Goal: Information Seeking & Learning: Find specific fact

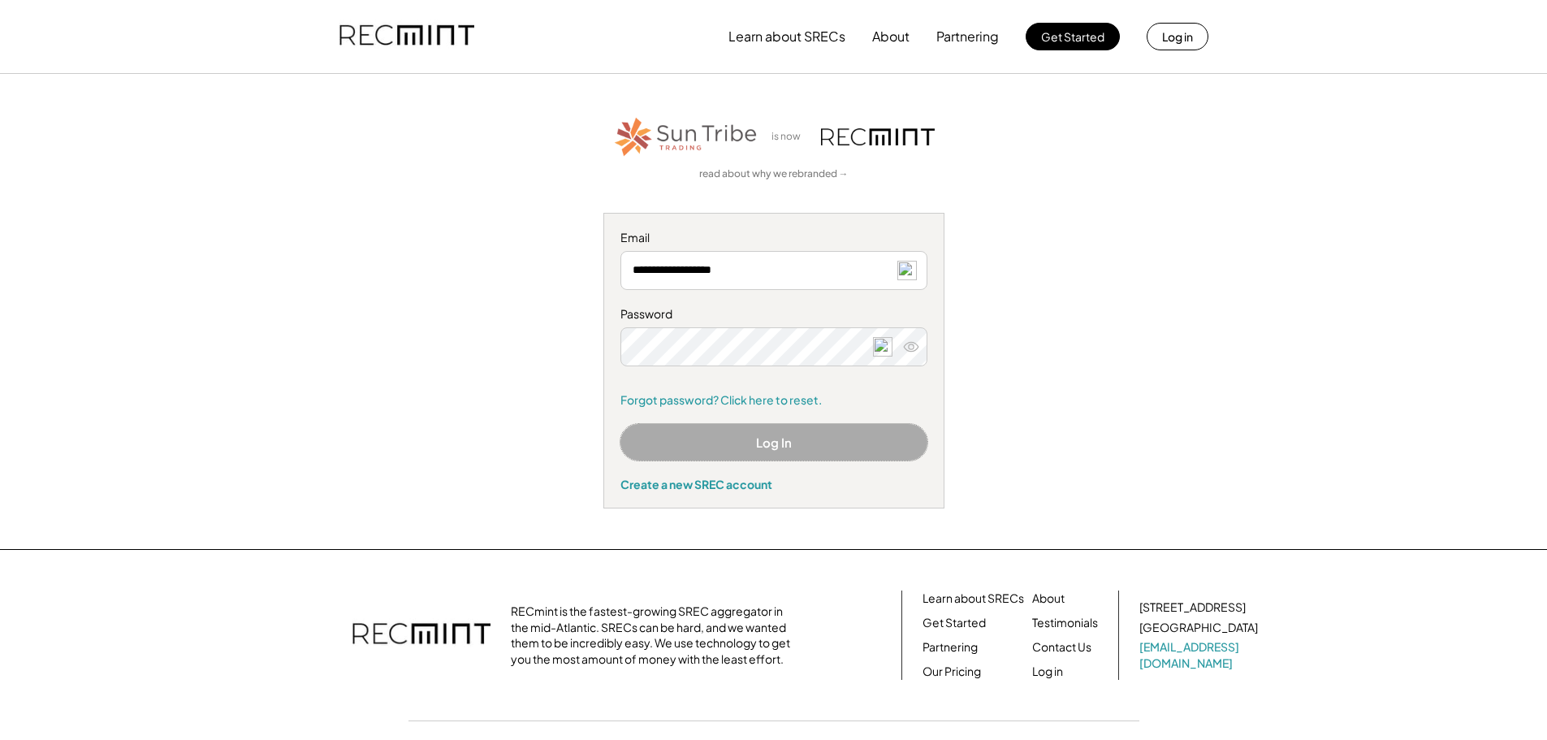
click at [774, 450] on button "Log In" at bounding box center [773, 442] width 307 height 37
click at [824, 266] on input "**********" at bounding box center [773, 270] width 307 height 39
click at [914, 354] on icon at bounding box center [911, 347] width 16 height 16
click at [914, 344] on icon at bounding box center [911, 347] width 16 height 16
click at [785, 442] on button "Log In" at bounding box center [773, 442] width 307 height 37
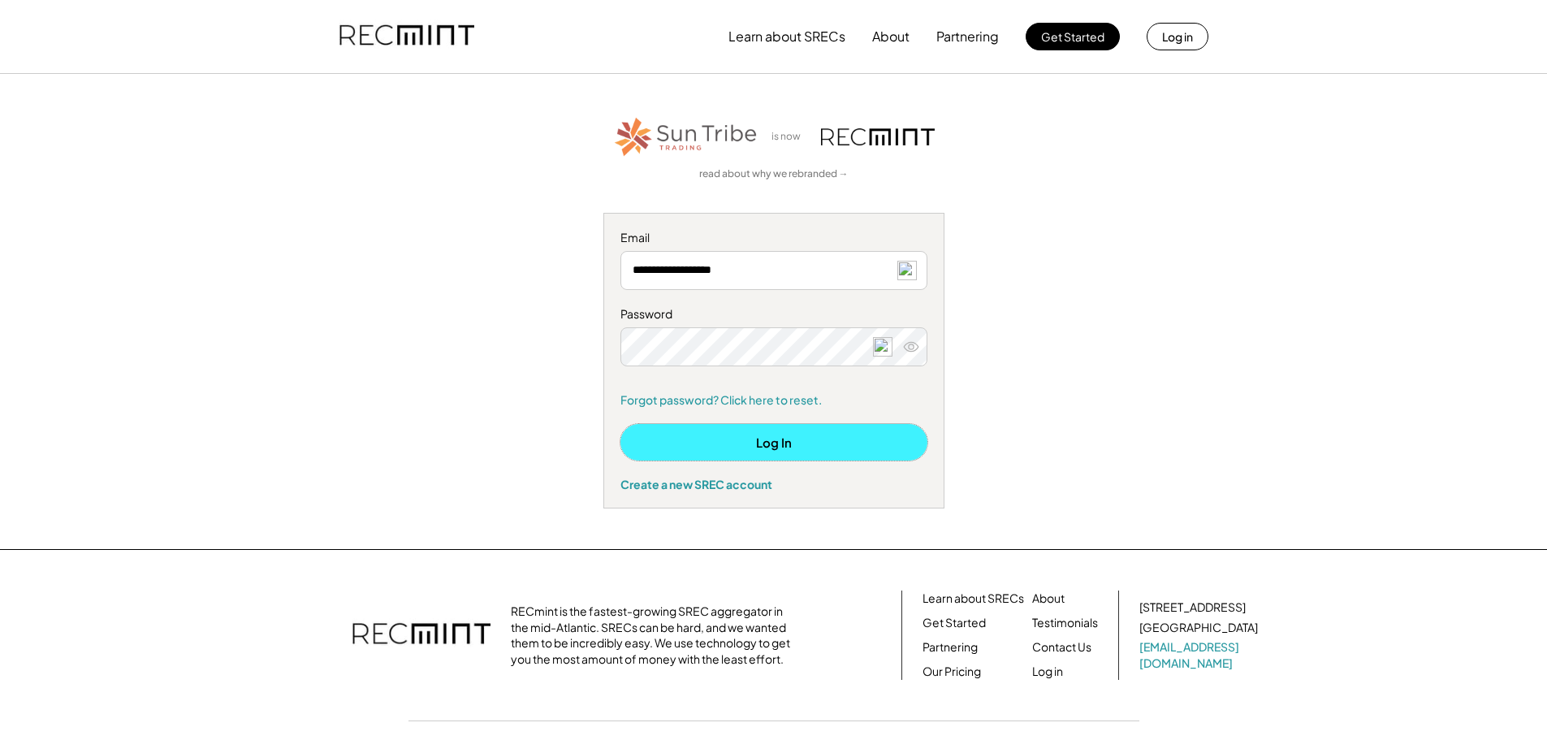
click at [765, 441] on button "Log In" at bounding box center [773, 442] width 307 height 37
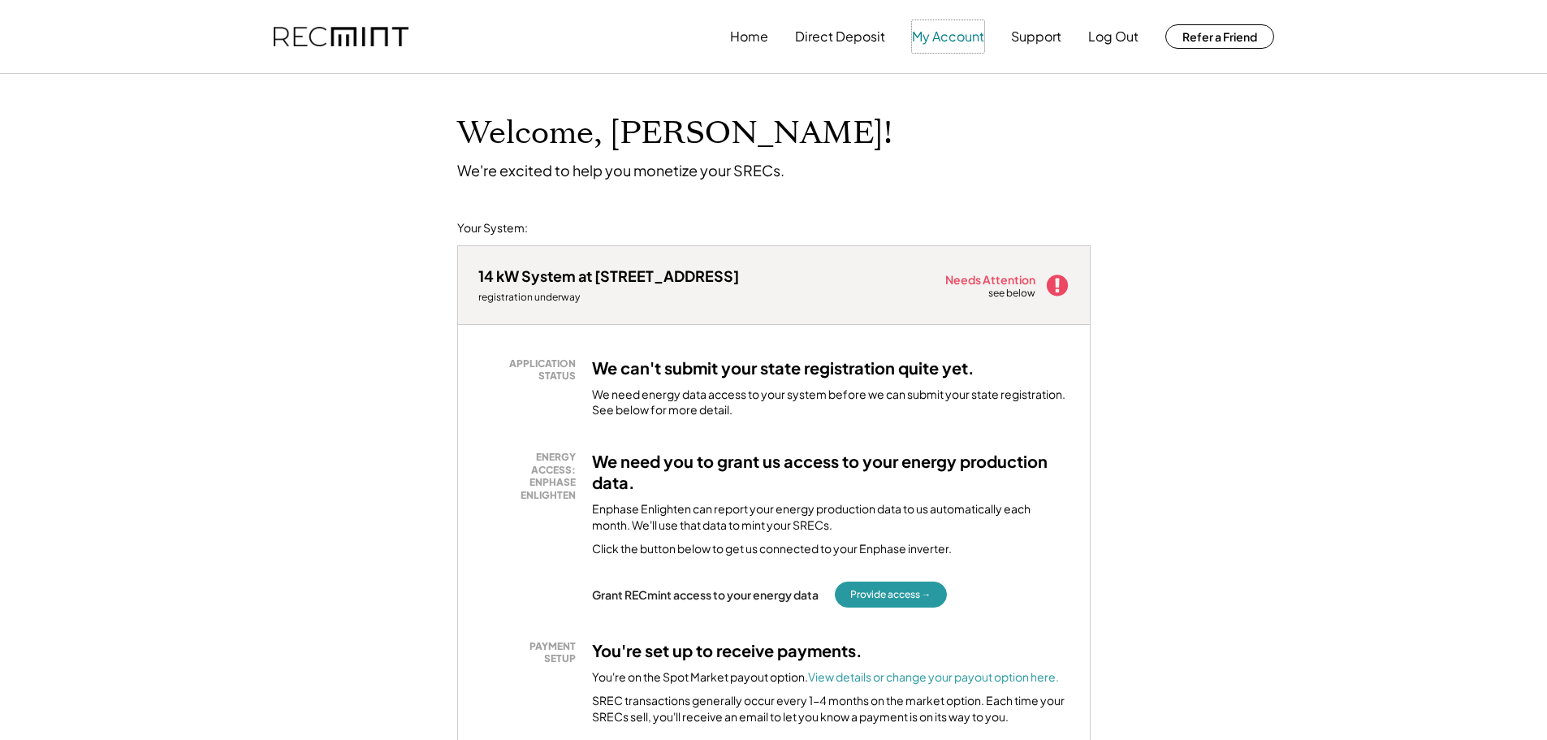
click at [943, 41] on button "My Account" at bounding box center [948, 36] width 72 height 32
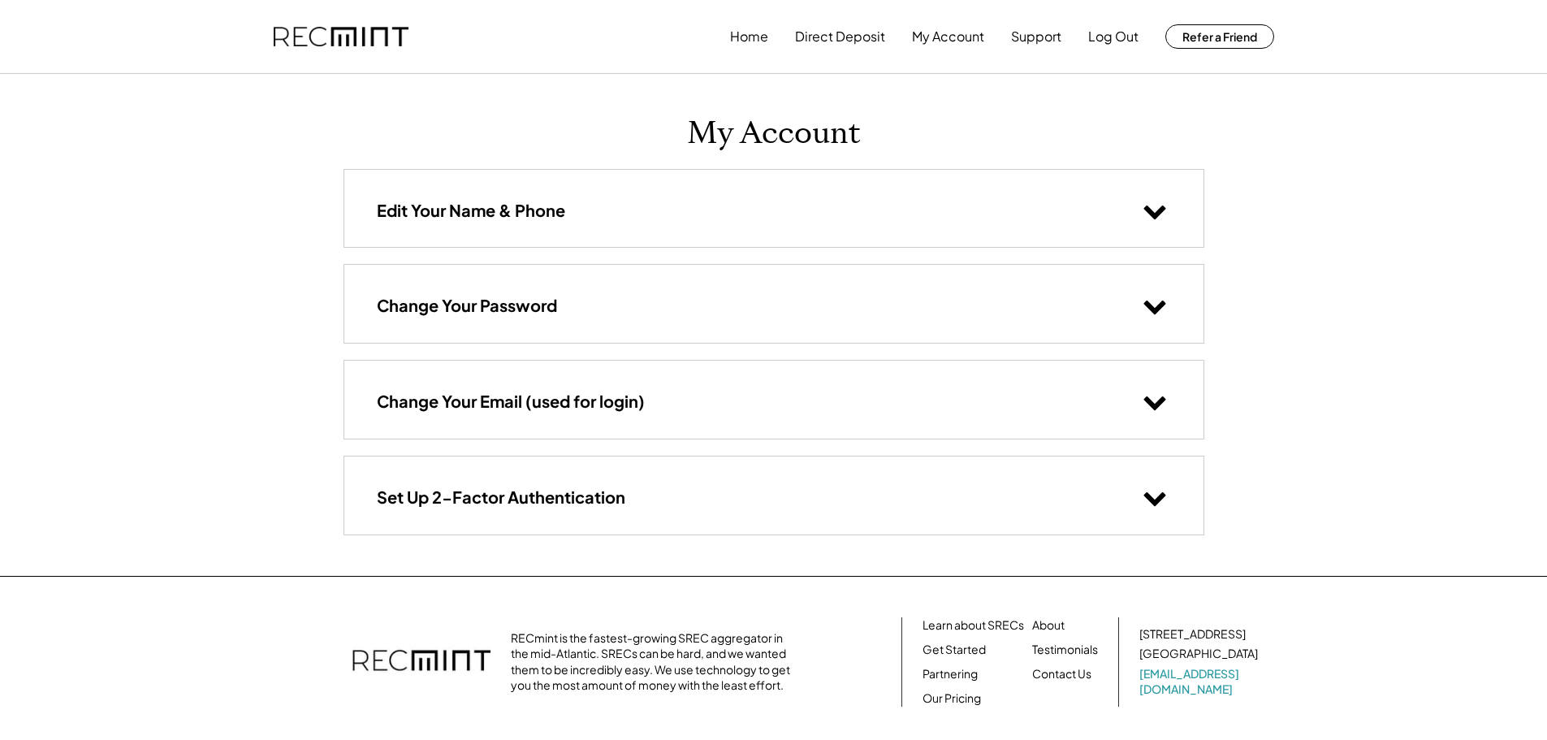
click at [1149, 210] on use at bounding box center [1154, 212] width 22 height 14
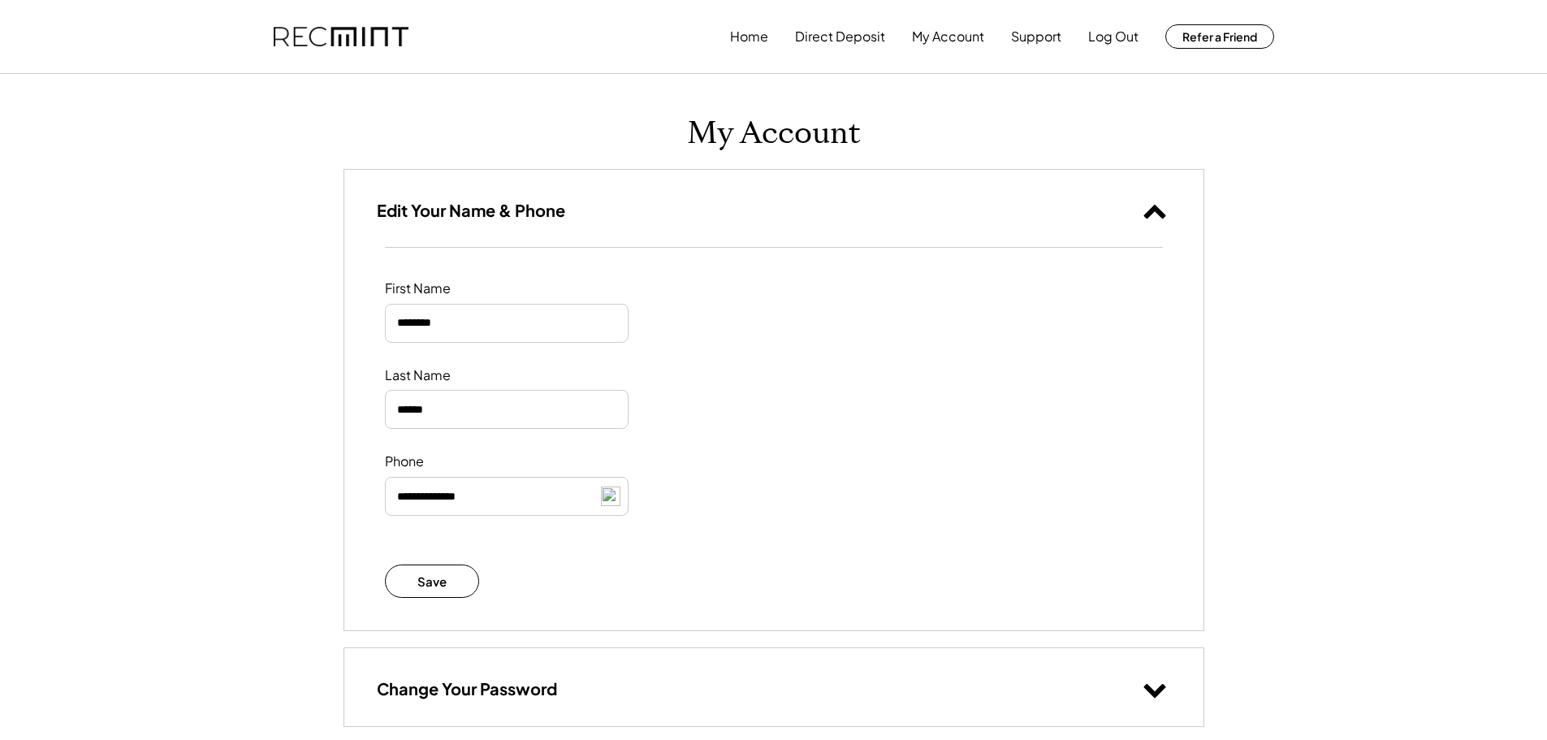
click at [1149, 210] on use at bounding box center [1154, 212] width 22 height 14
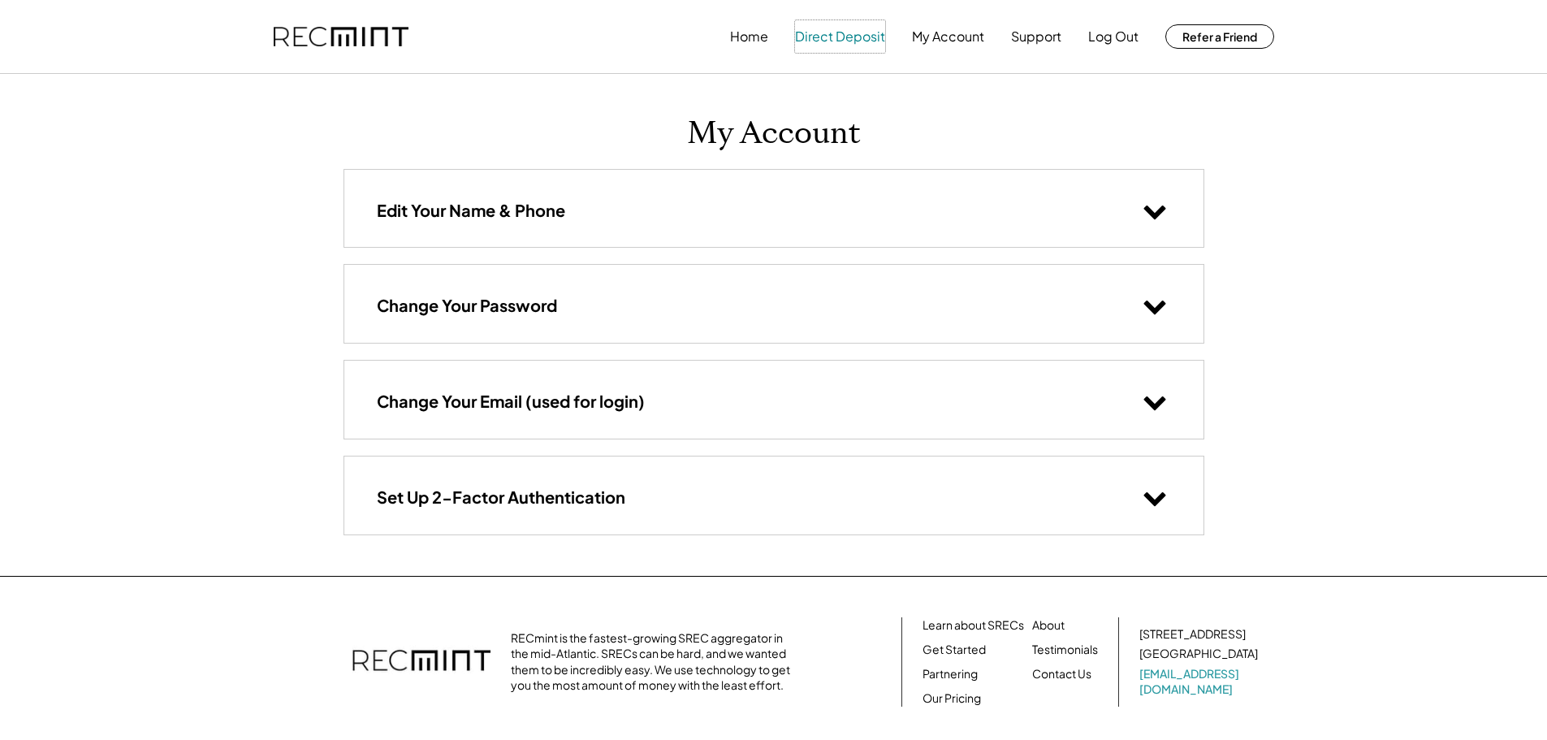
click at [836, 44] on button "Direct Deposit" at bounding box center [840, 36] width 90 height 32
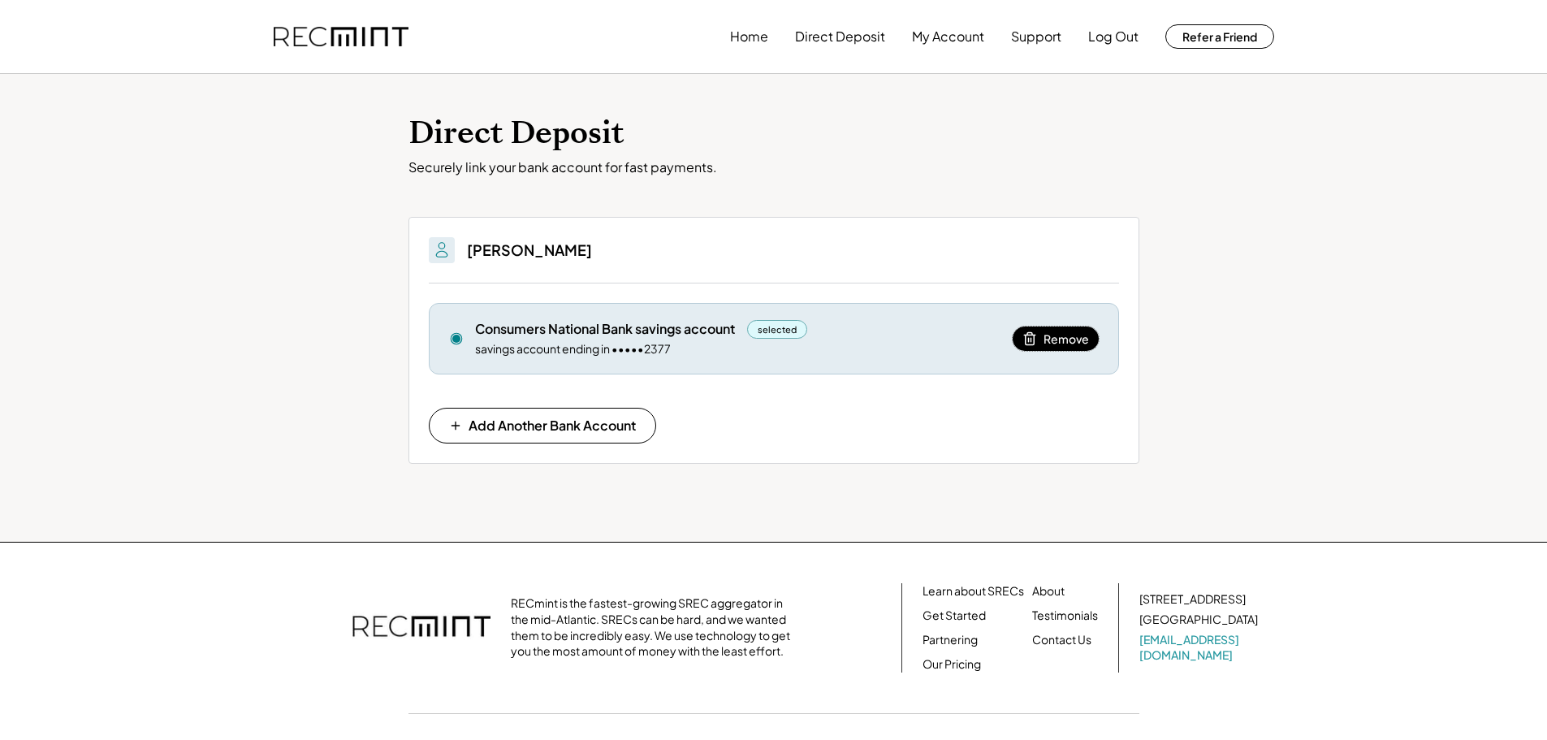
click at [1062, 343] on span "Remove" at bounding box center [1065, 338] width 45 height 11
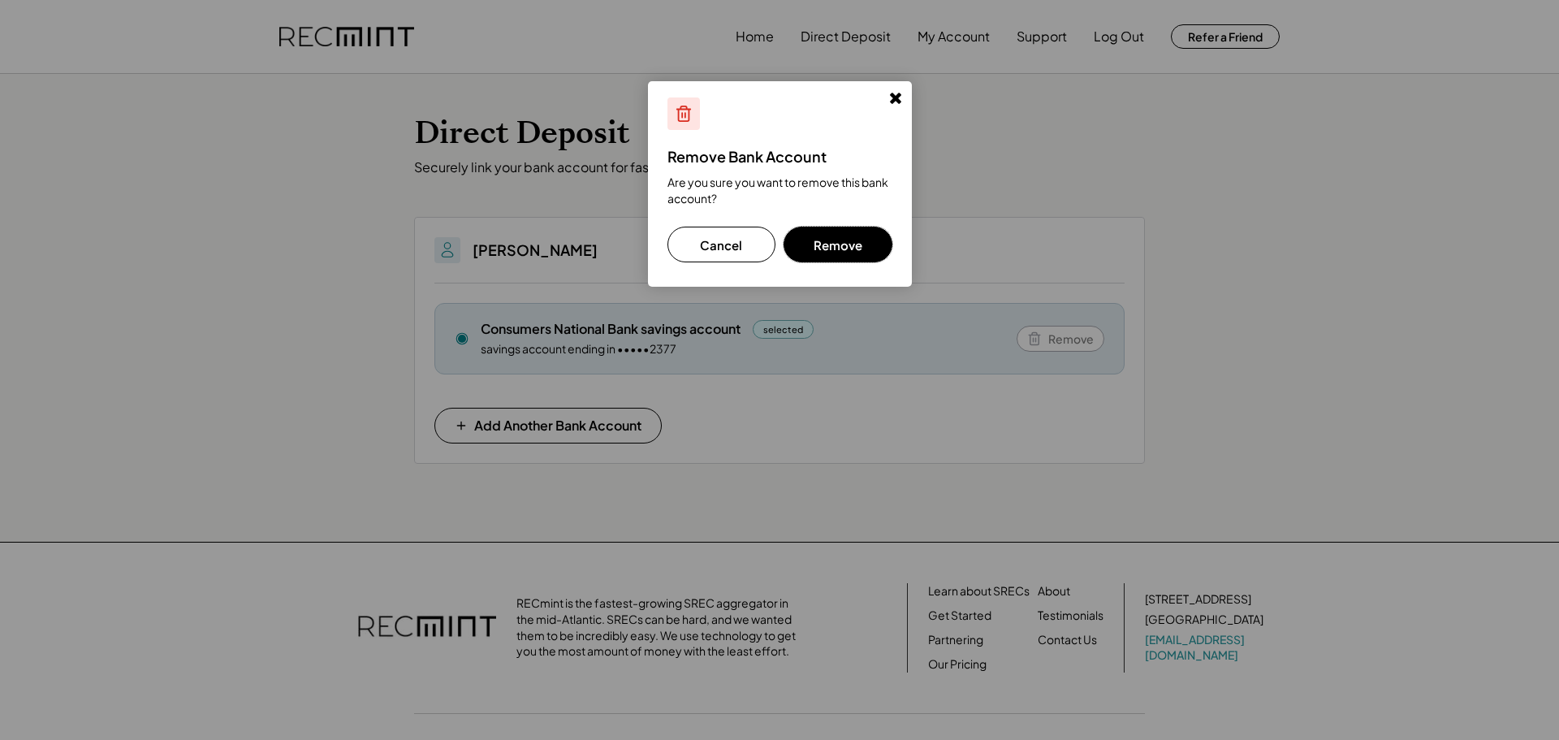
click at [877, 240] on button "Remove" at bounding box center [838, 245] width 109 height 36
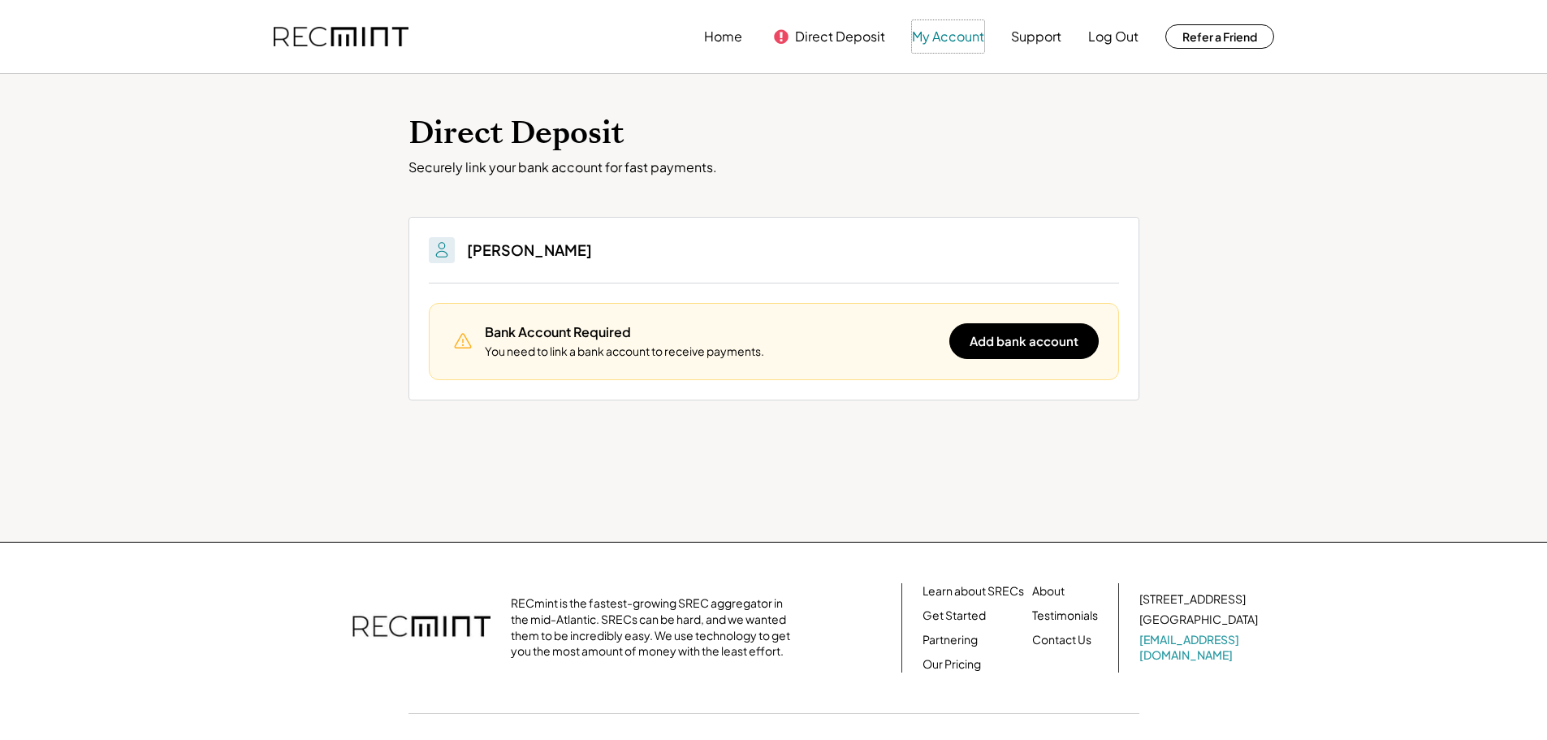
click at [945, 37] on button "My Account" at bounding box center [948, 36] width 72 height 32
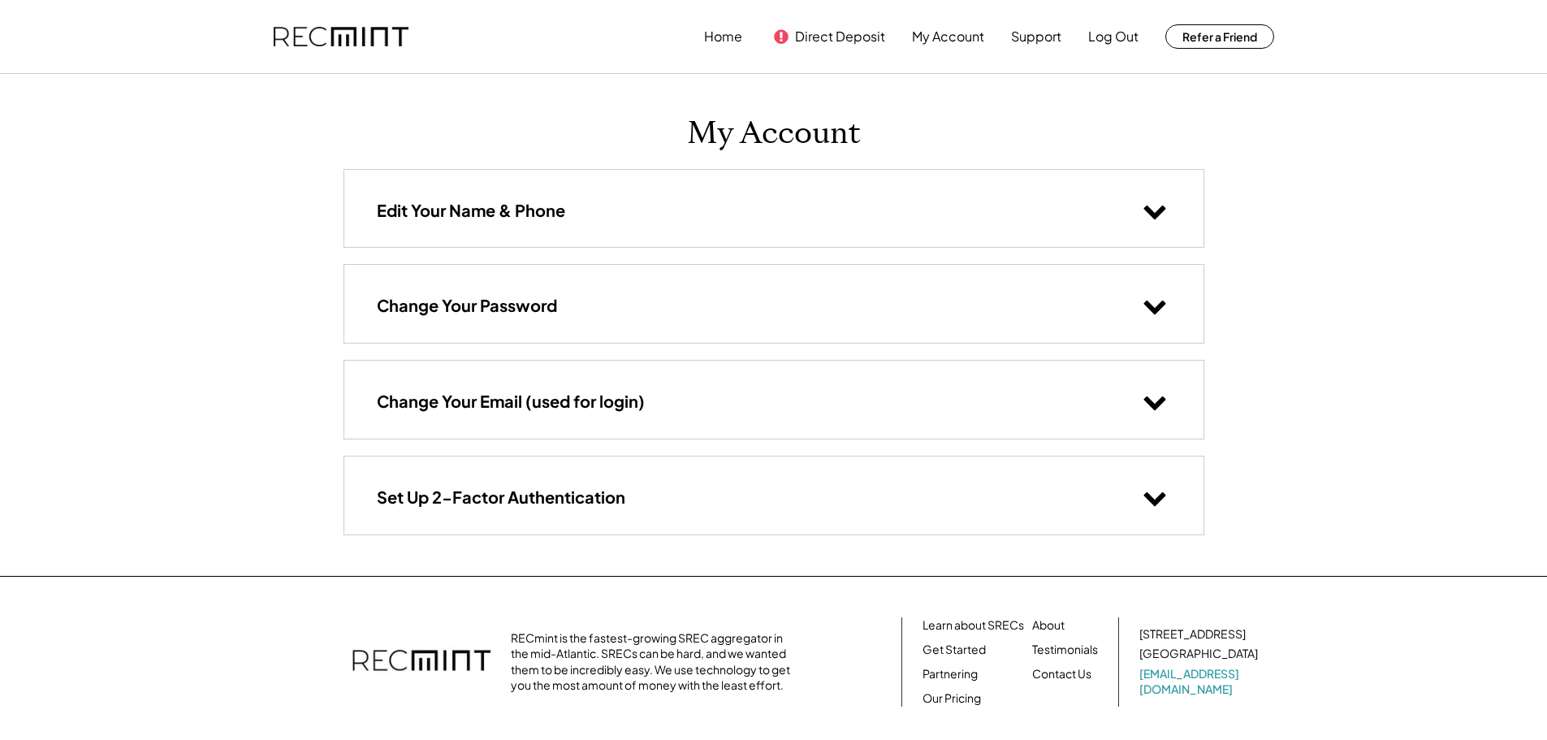
click at [930, 377] on div "Change Your Email (used for login)" at bounding box center [773, 399] width 859 height 77
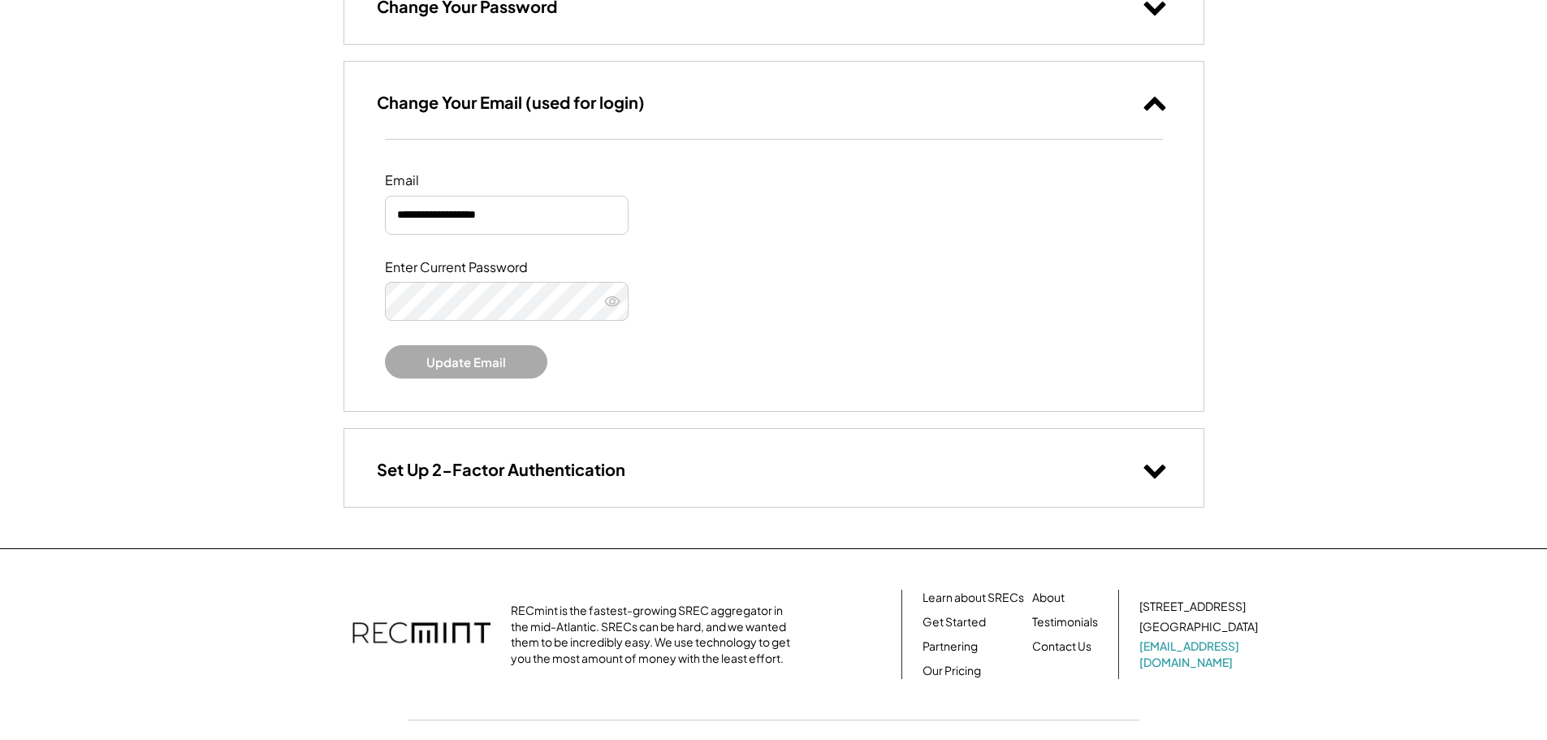
scroll to position [374, 0]
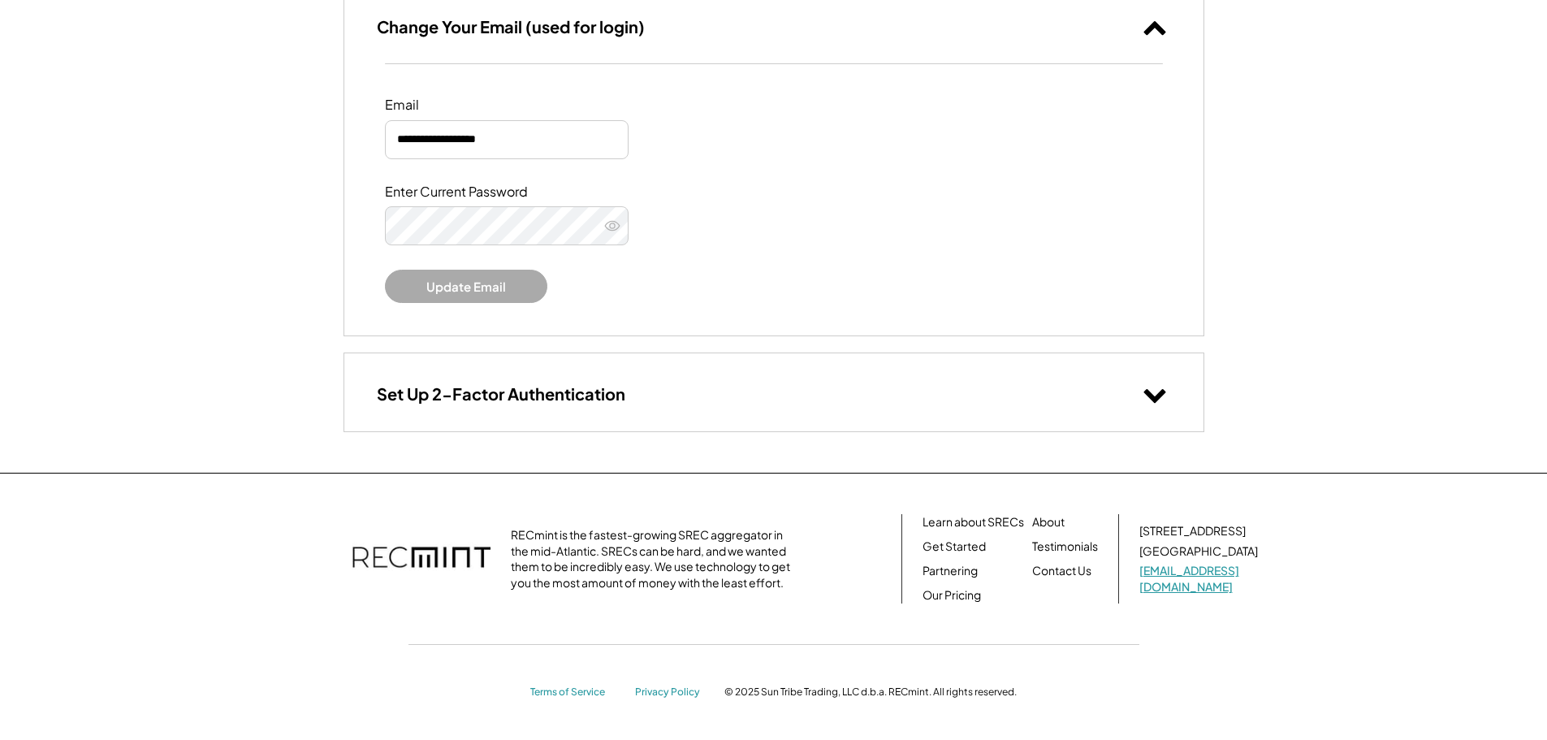
click at [1160, 585] on link "[EMAIL_ADDRESS][DOMAIN_NAME]" at bounding box center [1200, 579] width 122 height 32
click at [1272, 579] on div "107 5th Street SE Charlottesville, VA 22902 help@recmint.com" at bounding box center [1208, 558] width 138 height 71
drag, startPoint x: 1272, startPoint y: 579, endPoint x: 1172, endPoint y: 589, distance: 100.3
click at [1161, 587] on div "RECmint is the fastest-growing SREC aggregator in the mid-Atlantic. SRECs can b…" at bounding box center [773, 558] width 1007 height 89
click at [1223, 579] on link "[EMAIL_ADDRESS][DOMAIN_NAME]" at bounding box center [1200, 579] width 122 height 32
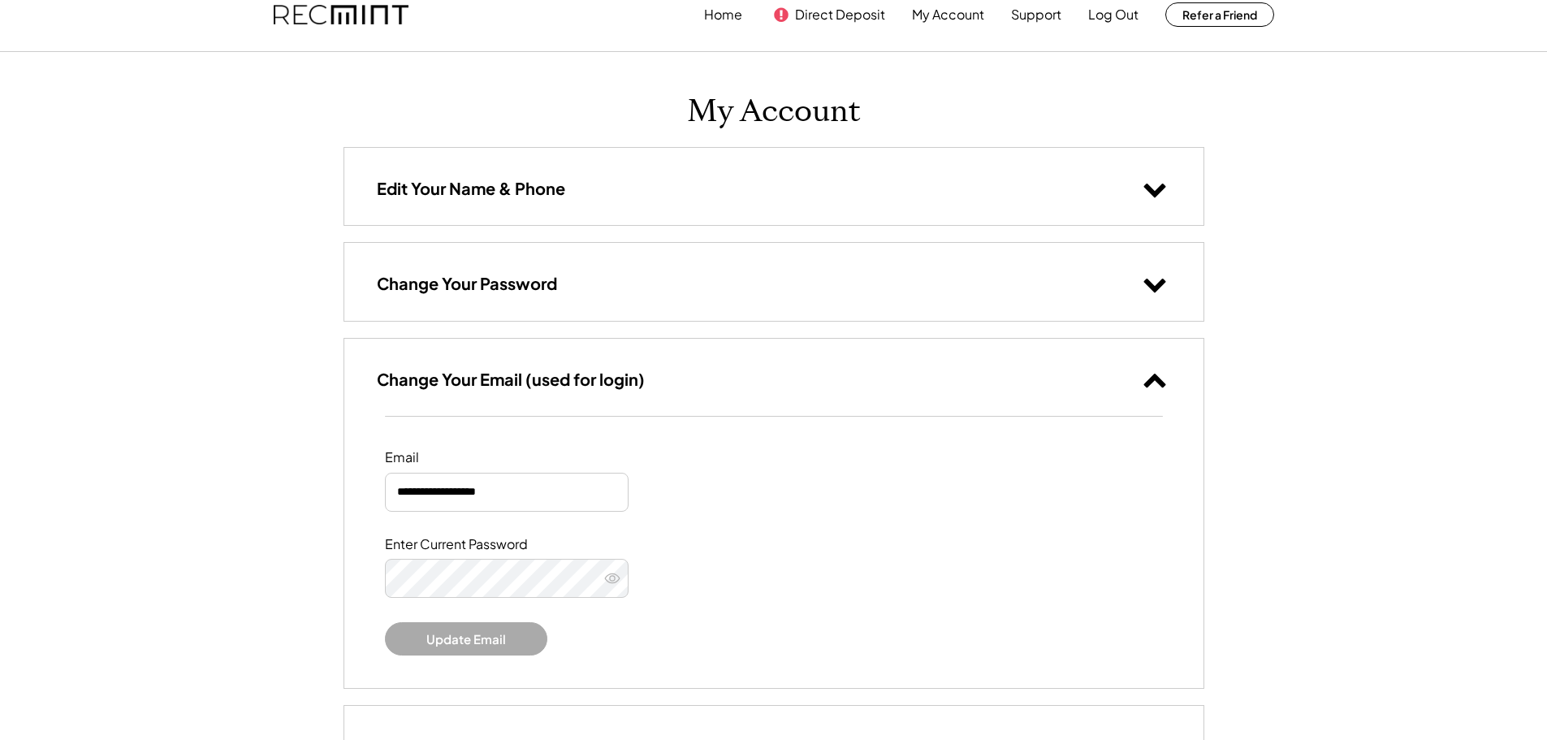
scroll to position [0, 0]
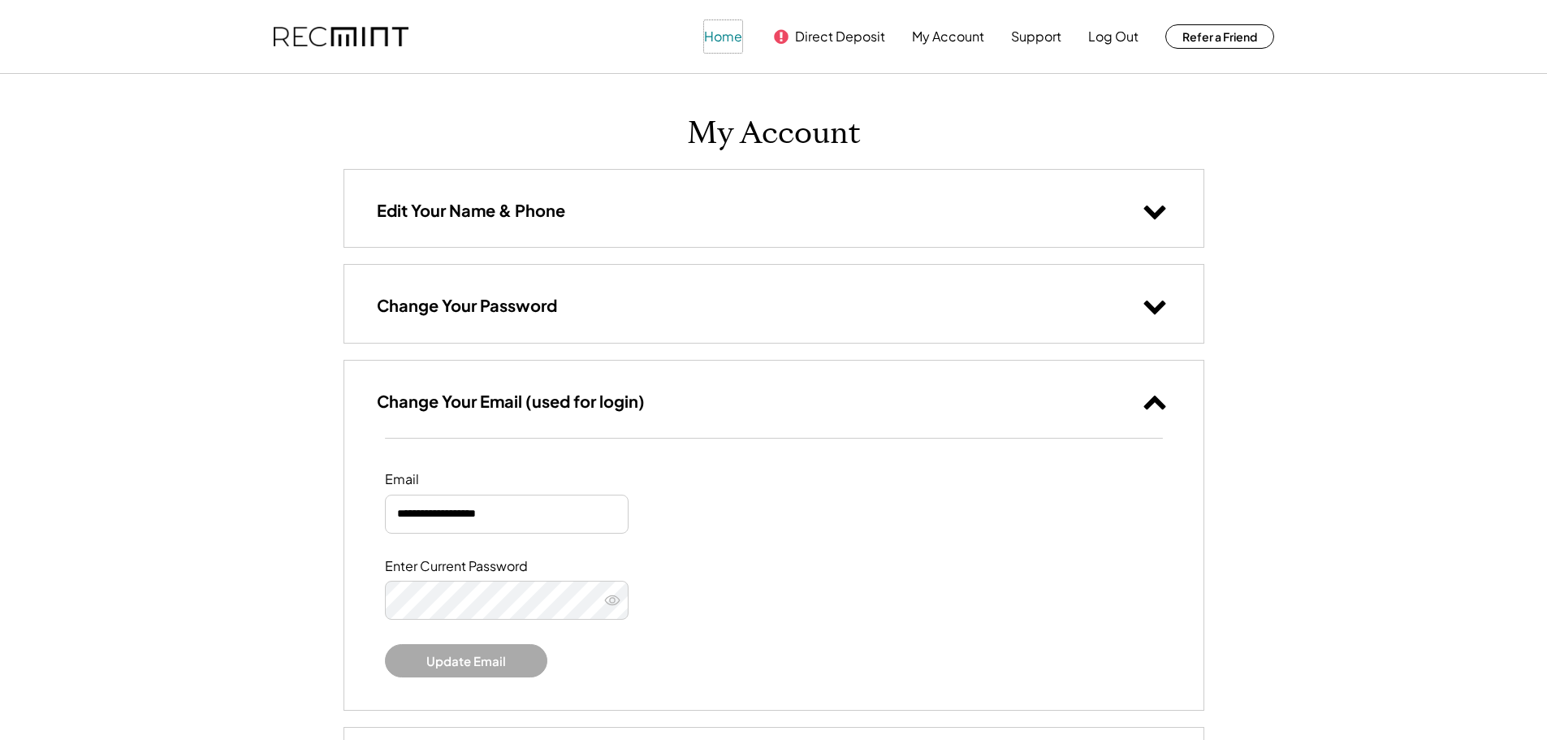
click at [723, 37] on button "Home" at bounding box center [723, 36] width 38 height 32
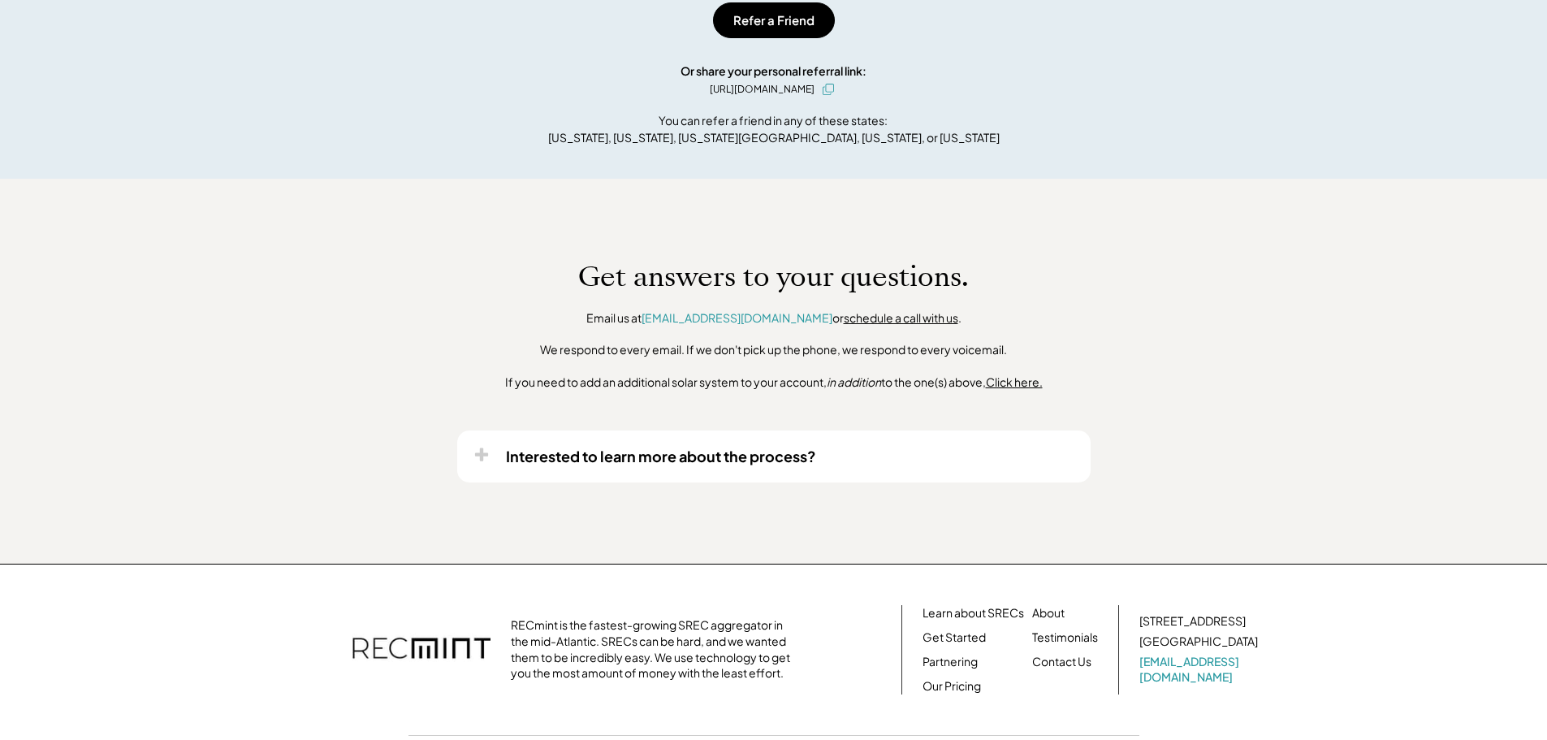
scroll to position [1104, 0]
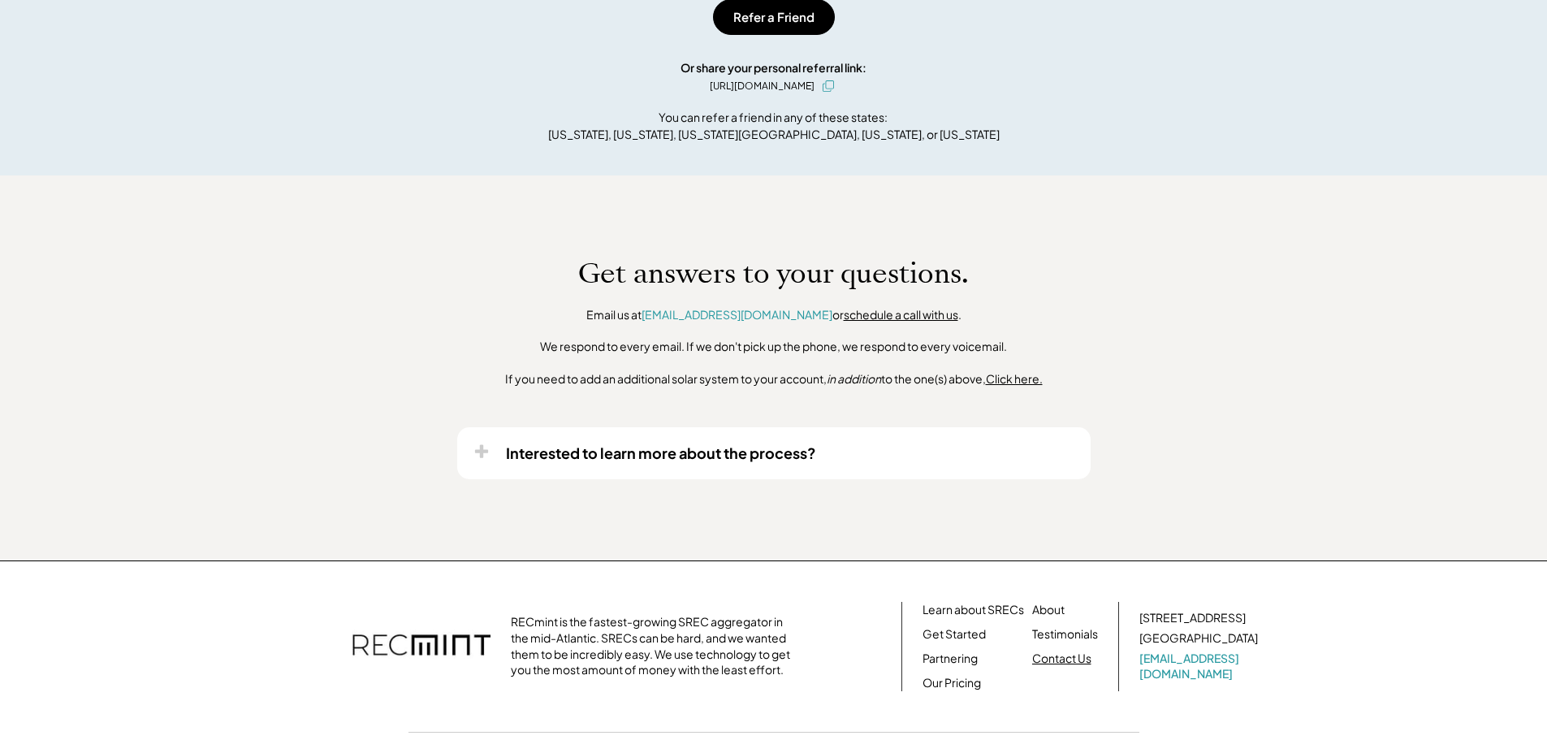
click at [1049, 659] on link "Contact Us" at bounding box center [1061, 658] width 59 height 16
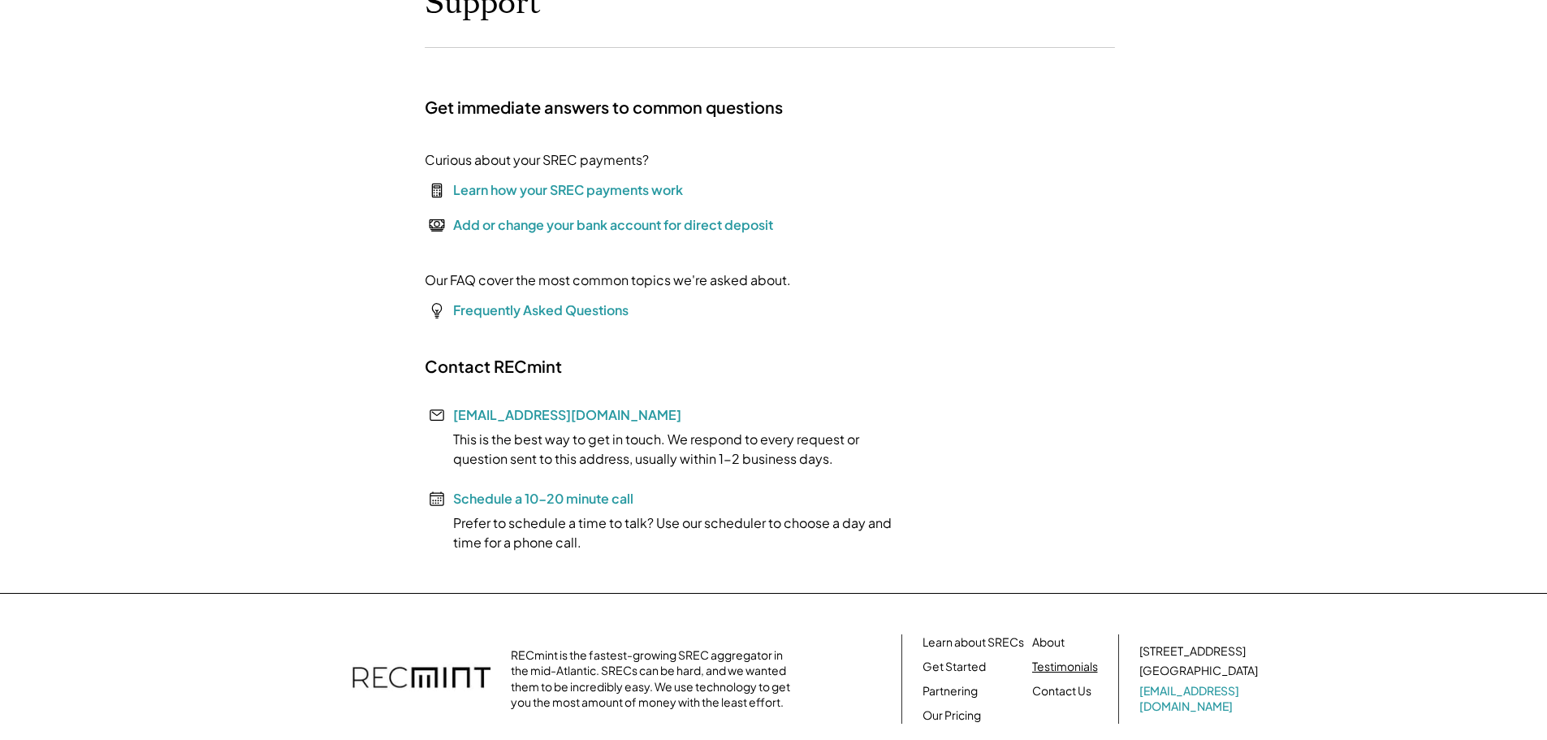
scroll to position [250, 0]
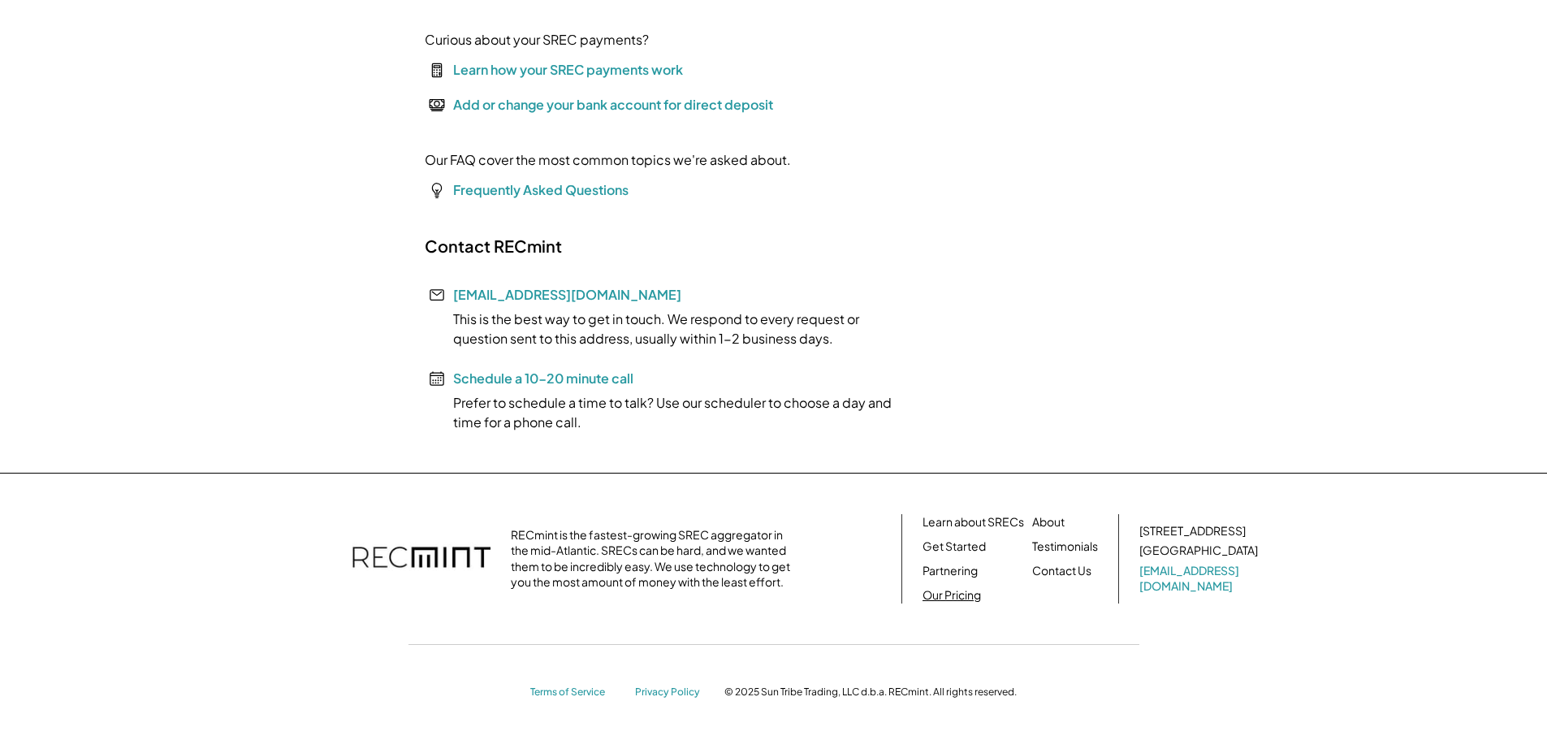
click at [952, 598] on link "Our Pricing" at bounding box center [951, 595] width 58 height 16
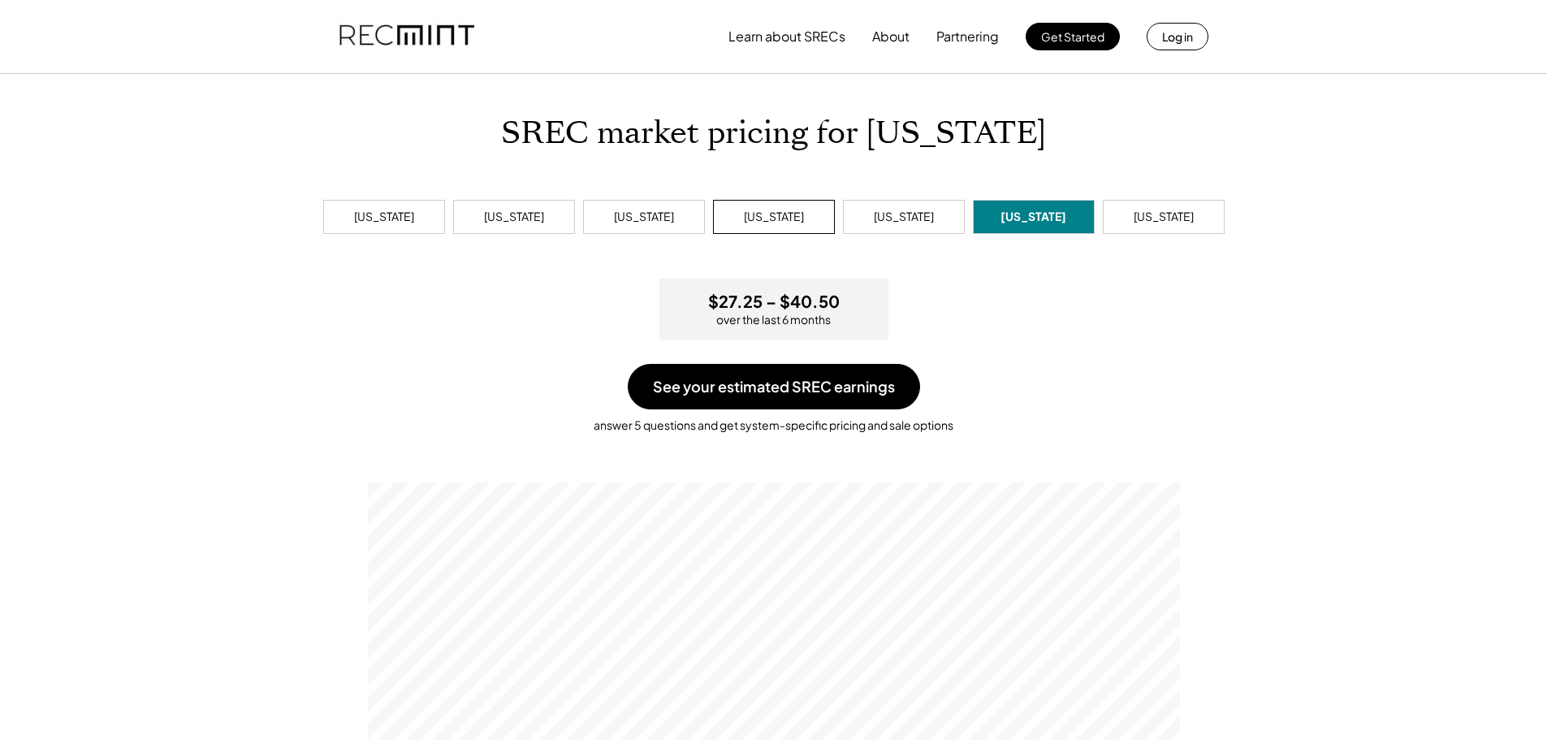
click at [775, 209] on div "[US_STATE]" at bounding box center [774, 217] width 60 height 16
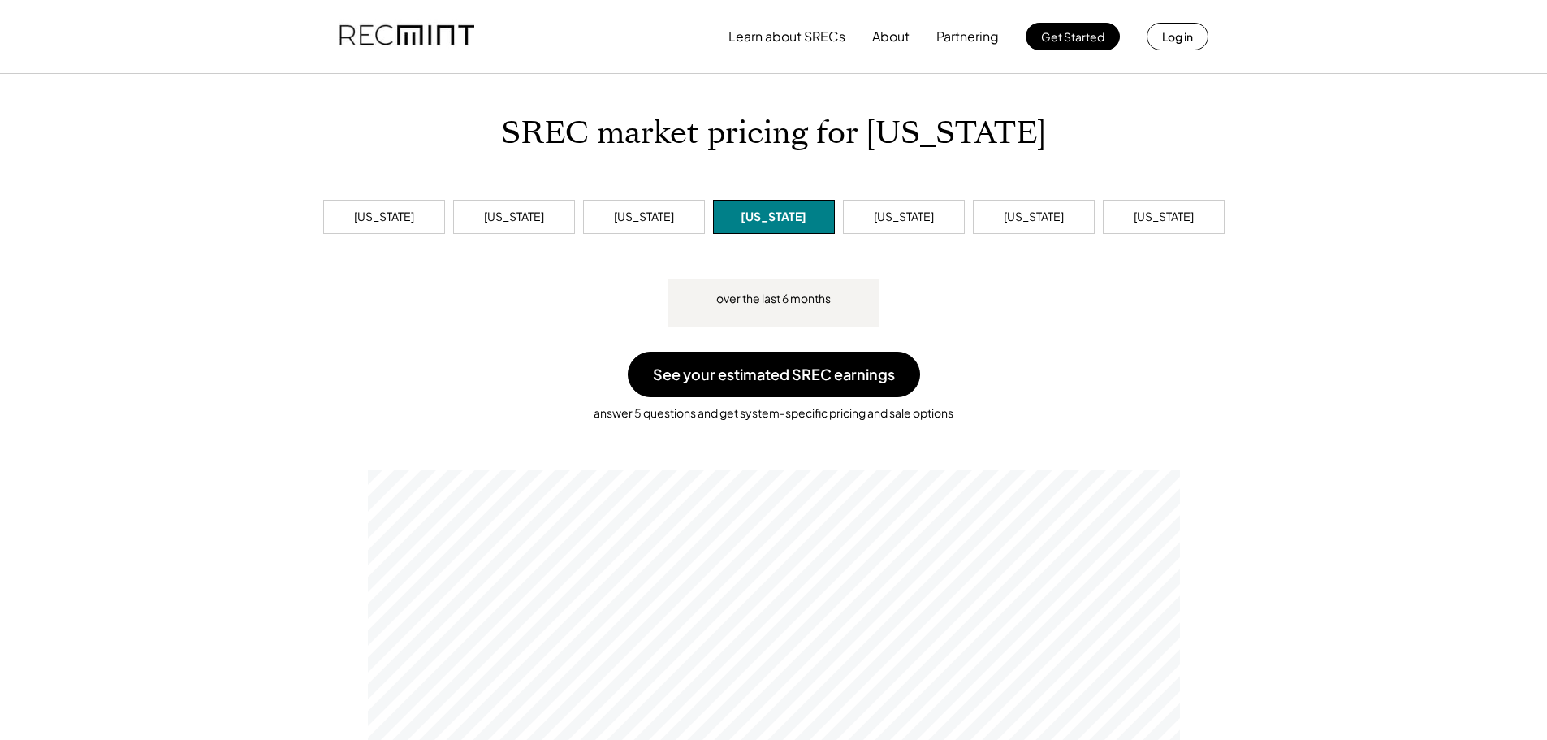
scroll to position [309, 812]
click at [385, 209] on div "[US_STATE]" at bounding box center [384, 217] width 60 height 16
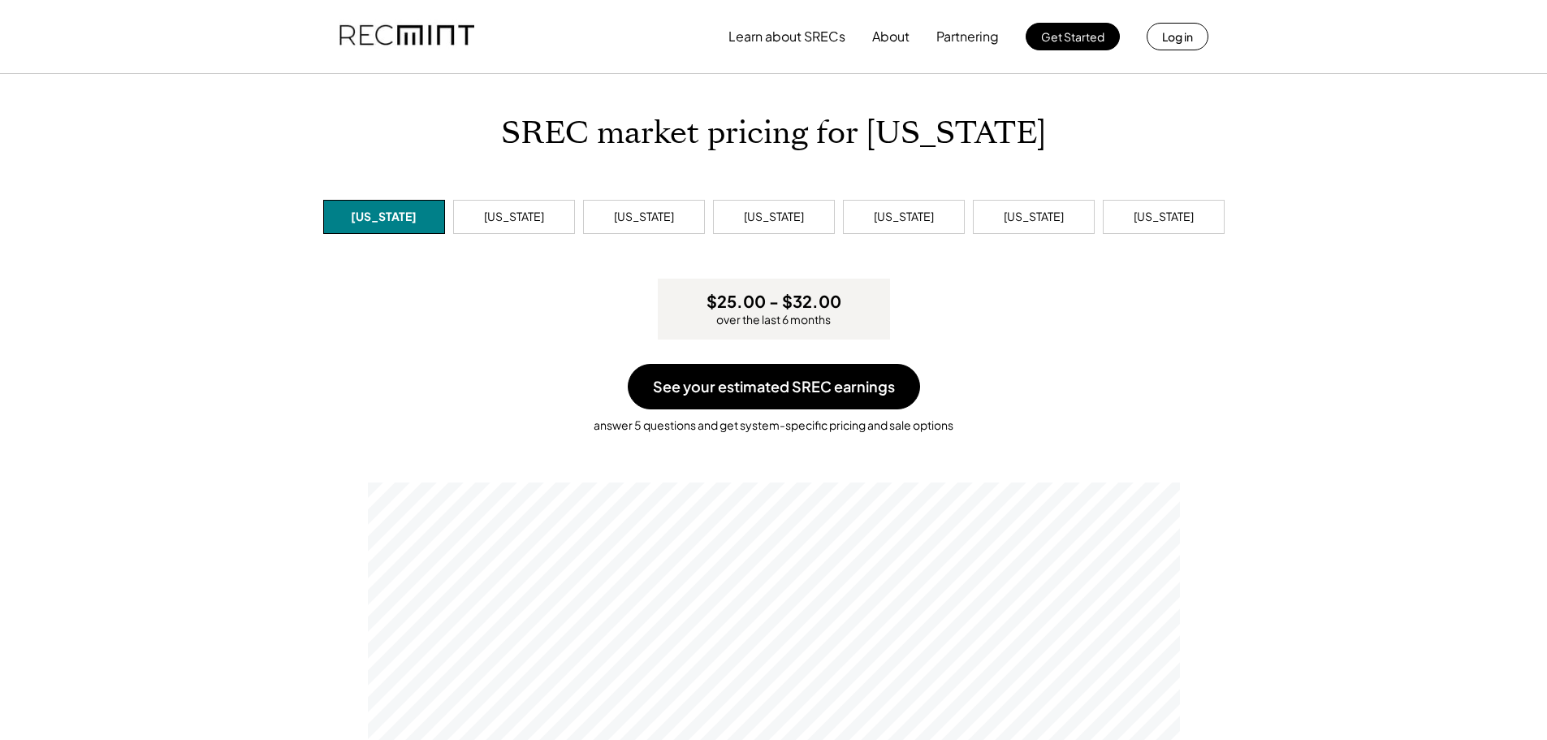
scroll to position [309, 812]
click at [514, 222] on div "[US_STATE]" at bounding box center [514, 217] width 60 height 16
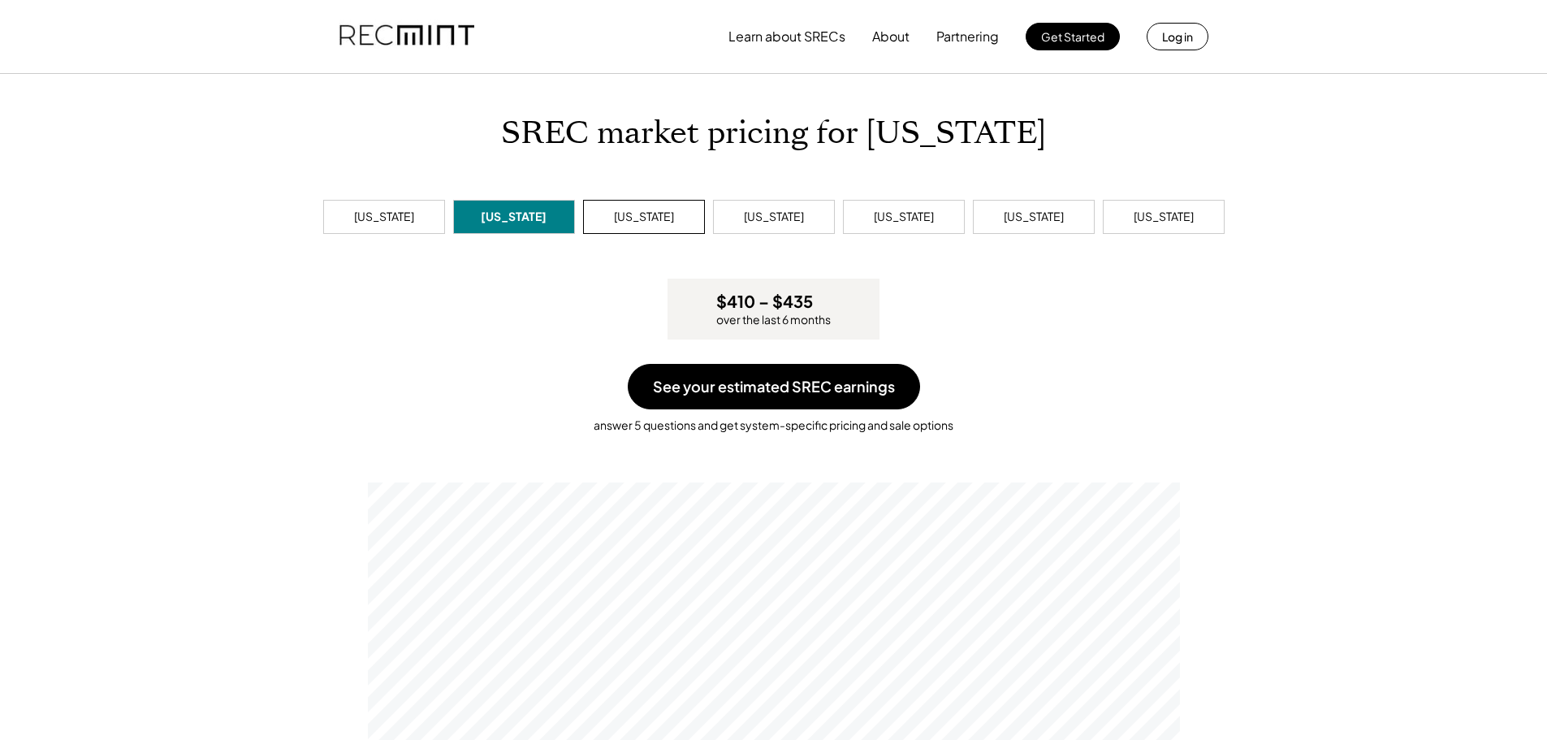
click at [657, 226] on div "[US_STATE]" at bounding box center [644, 217] width 122 height 34
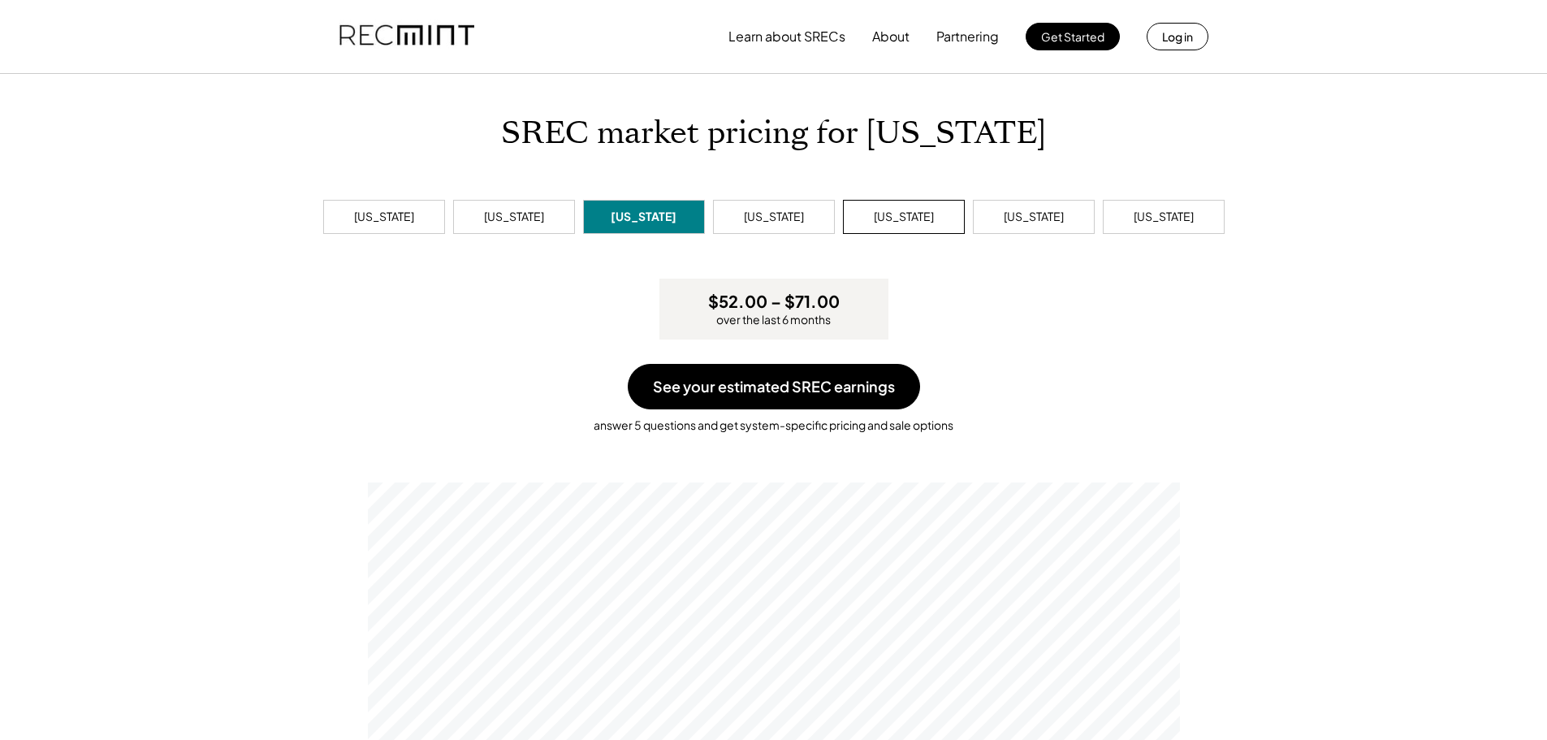
scroll to position [309, 812]
click at [1144, 220] on div "[US_STATE]" at bounding box center [1164, 217] width 60 height 16
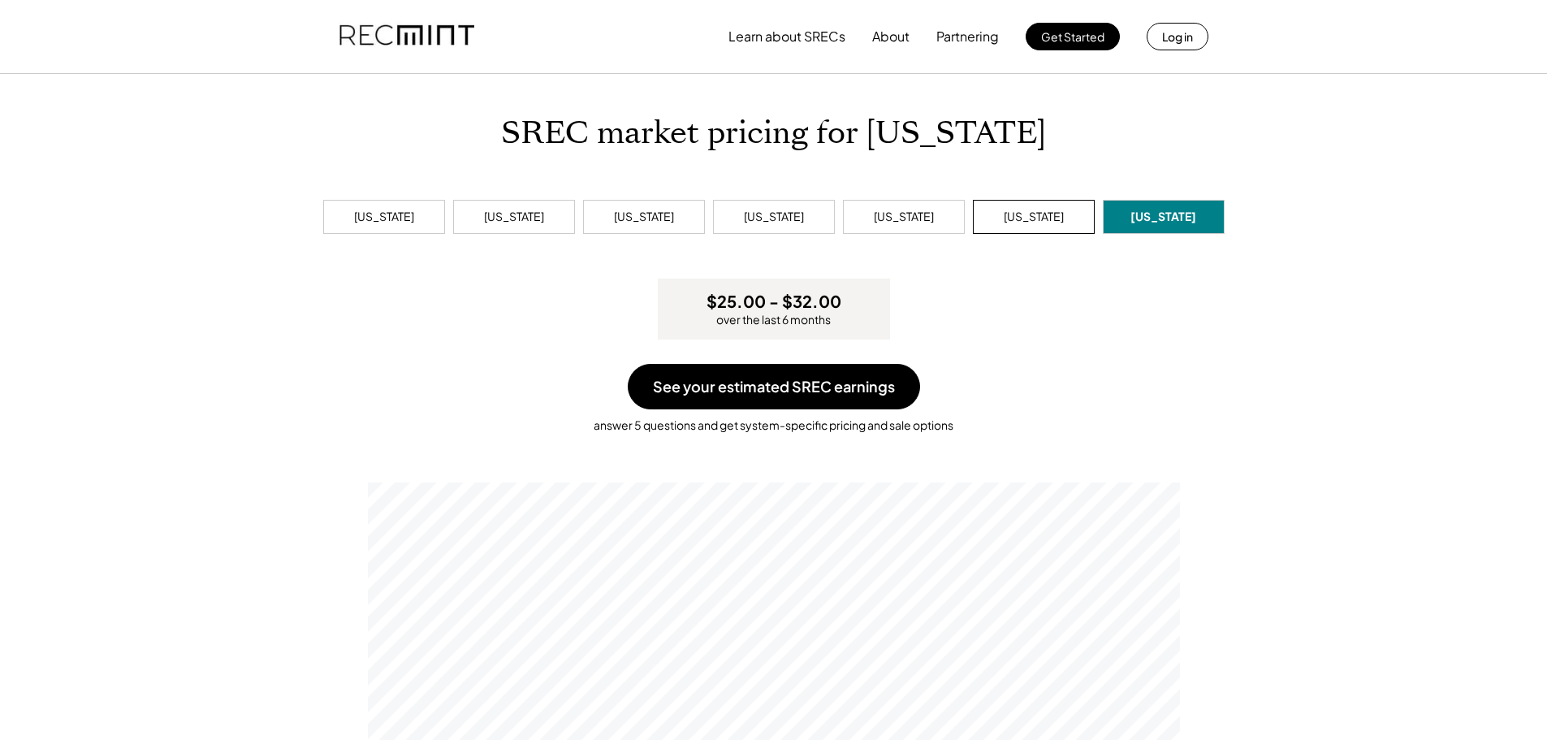
click at [1035, 222] on div "[US_STATE]" at bounding box center [1034, 217] width 60 height 16
click at [927, 213] on div "[US_STATE]" at bounding box center [904, 217] width 60 height 16
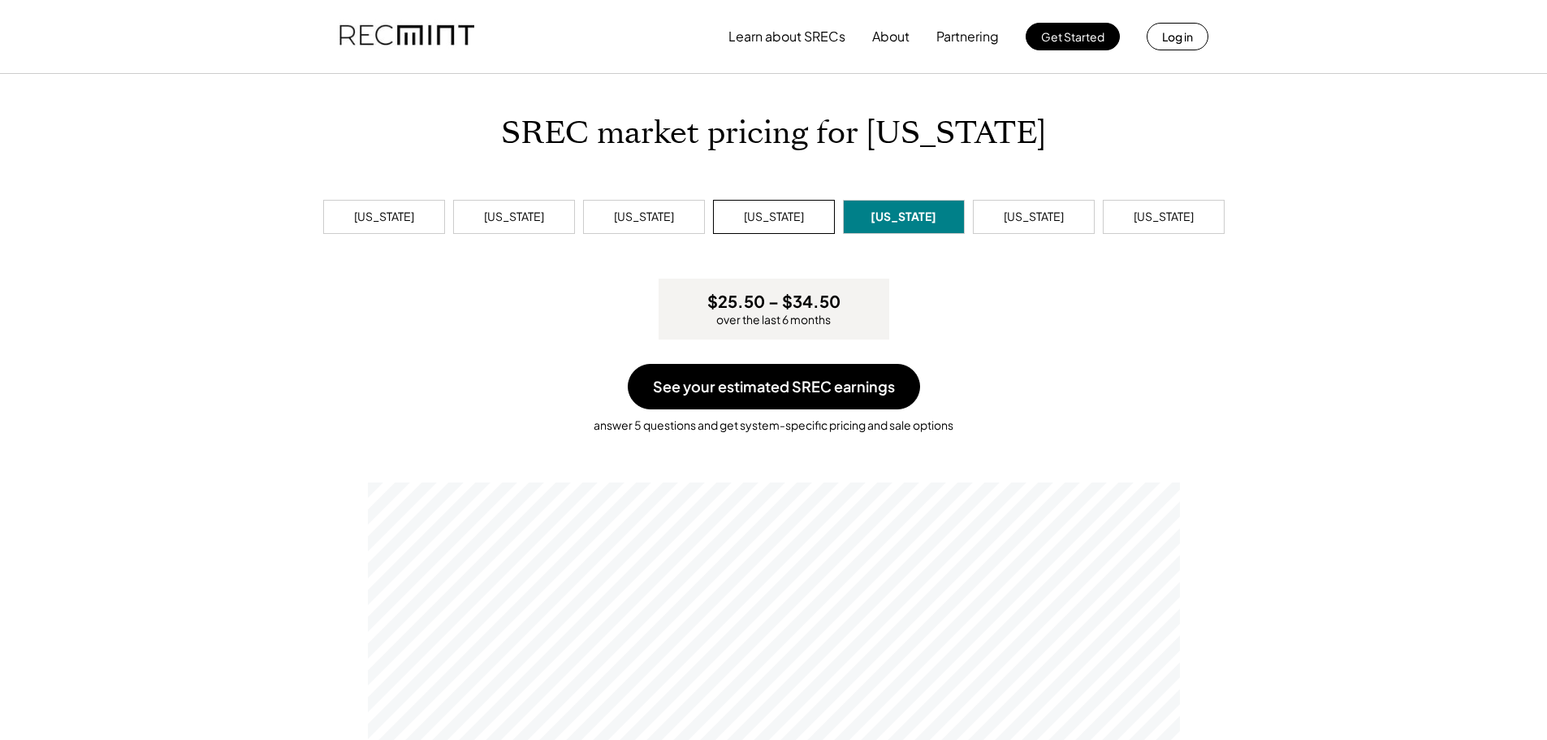
scroll to position [309, 812]
click at [806, 215] on div "[US_STATE]" at bounding box center [774, 217] width 122 height 34
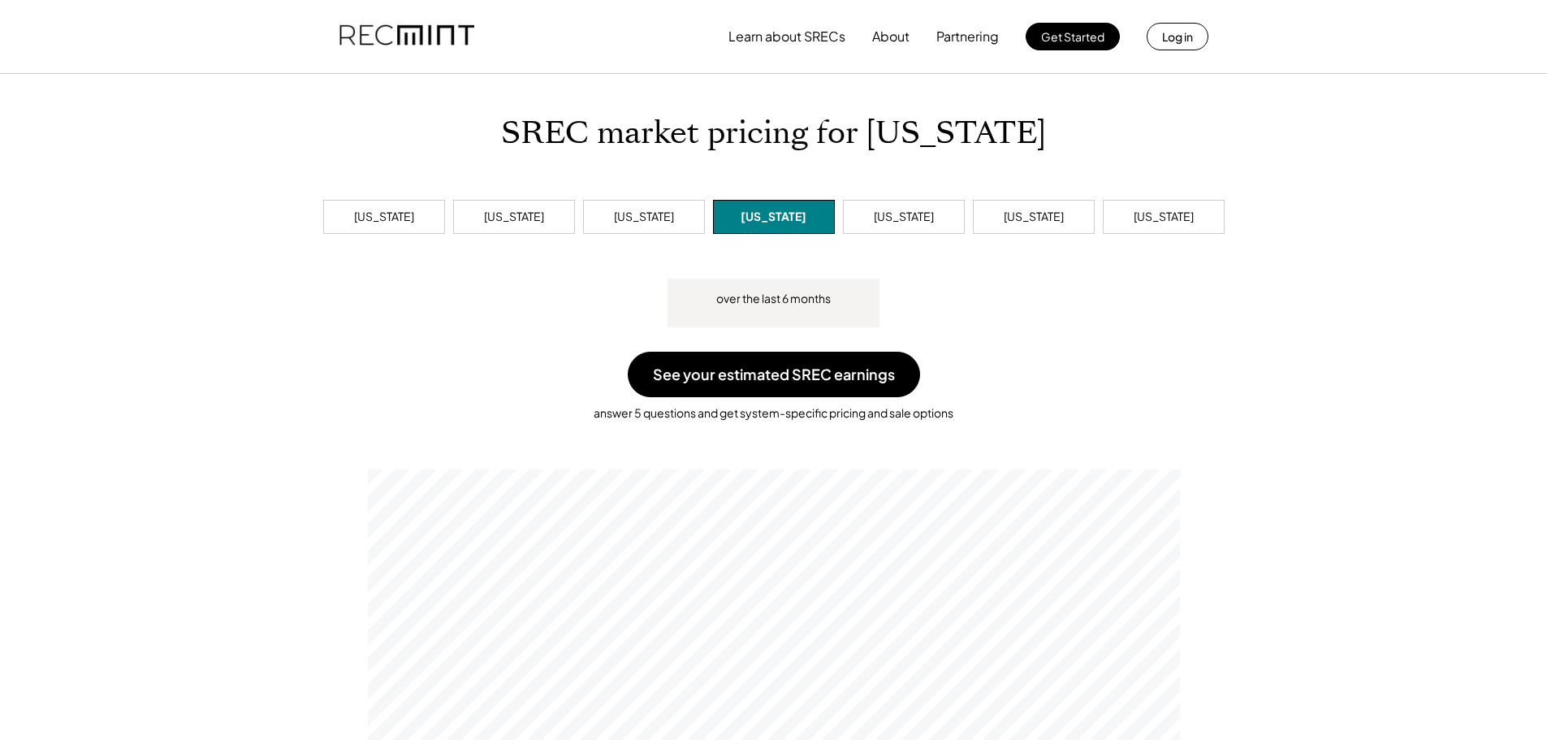
scroll to position [309, 812]
